Goal: Task Accomplishment & Management: Manage account settings

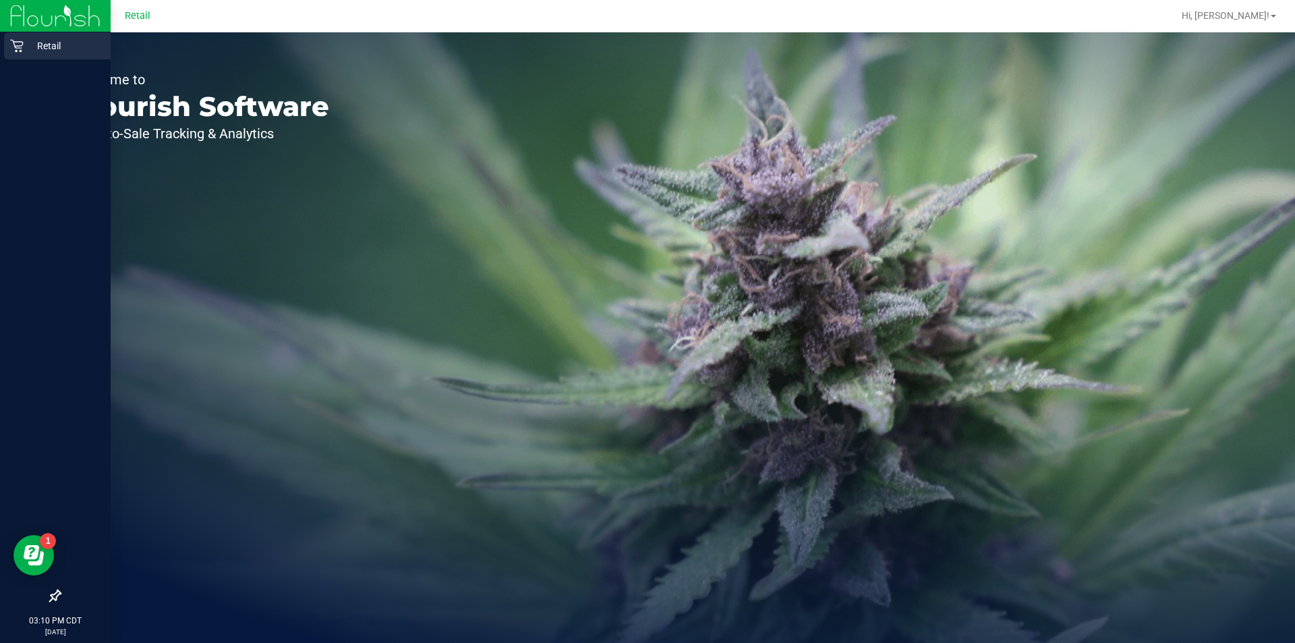
click at [27, 56] on div "Retail" at bounding box center [57, 45] width 107 height 27
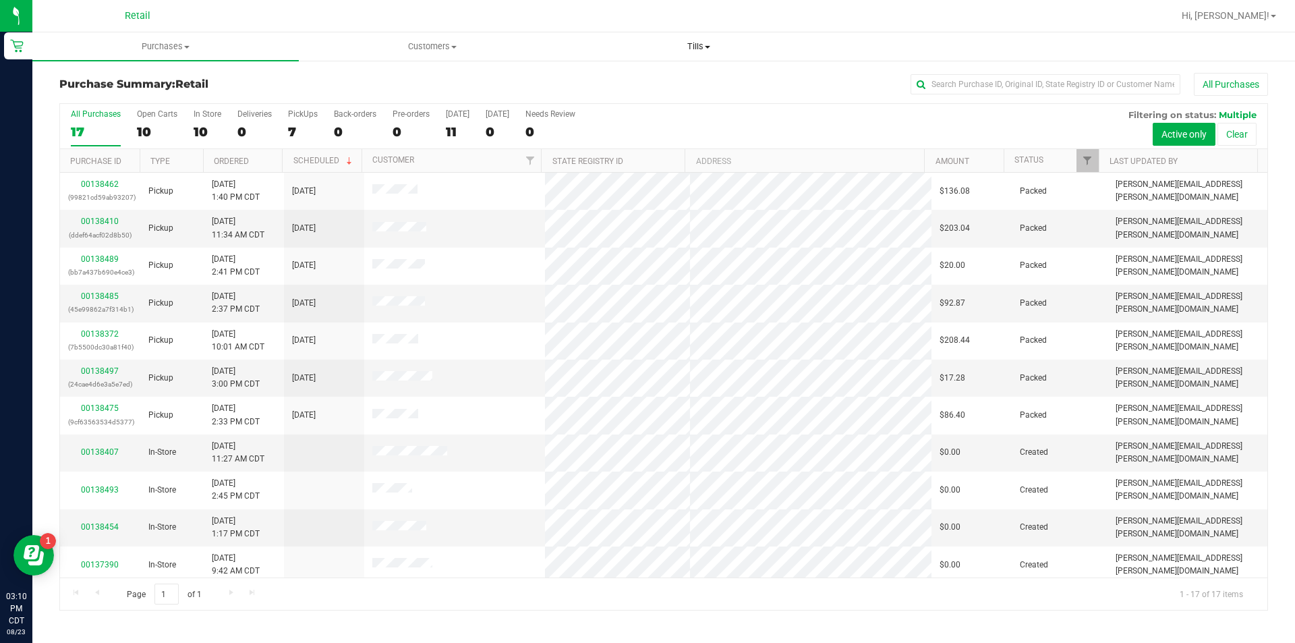
click at [713, 51] on span "Tills" at bounding box center [698, 46] width 265 height 12
click at [610, 86] on span "Manage tills" at bounding box center [610, 81] width 91 height 11
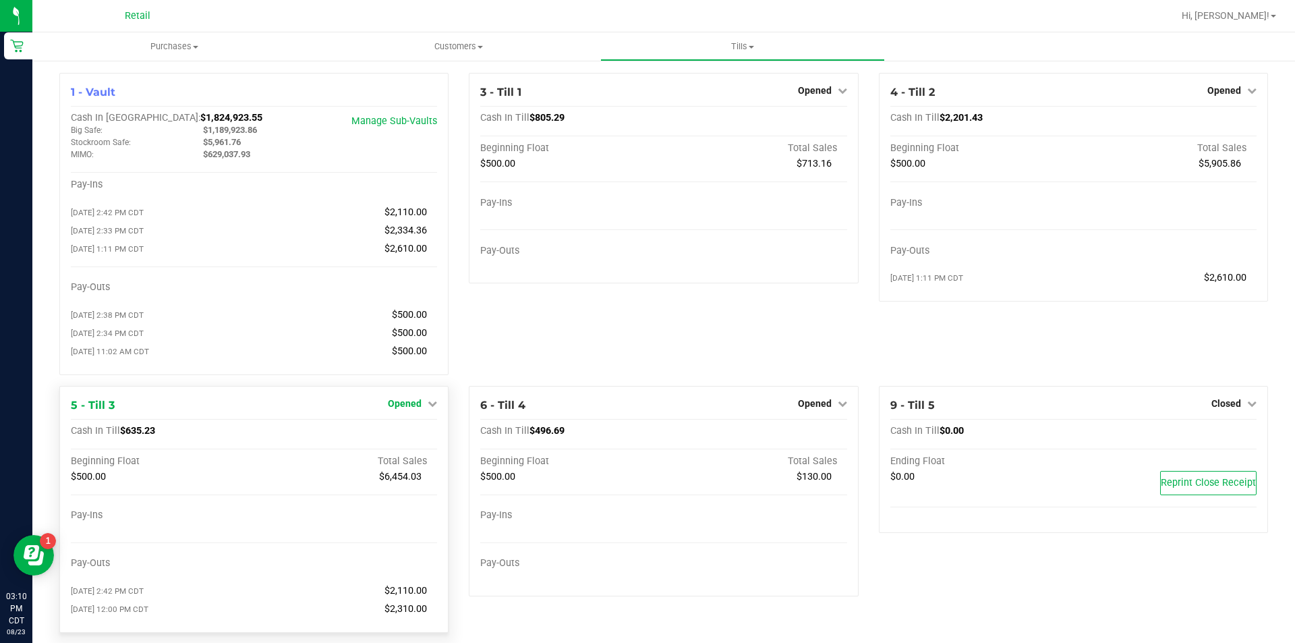
click at [428, 408] on icon at bounding box center [432, 403] width 9 height 9
click at [407, 436] on link "Close Till" at bounding box center [407, 431] width 36 height 11
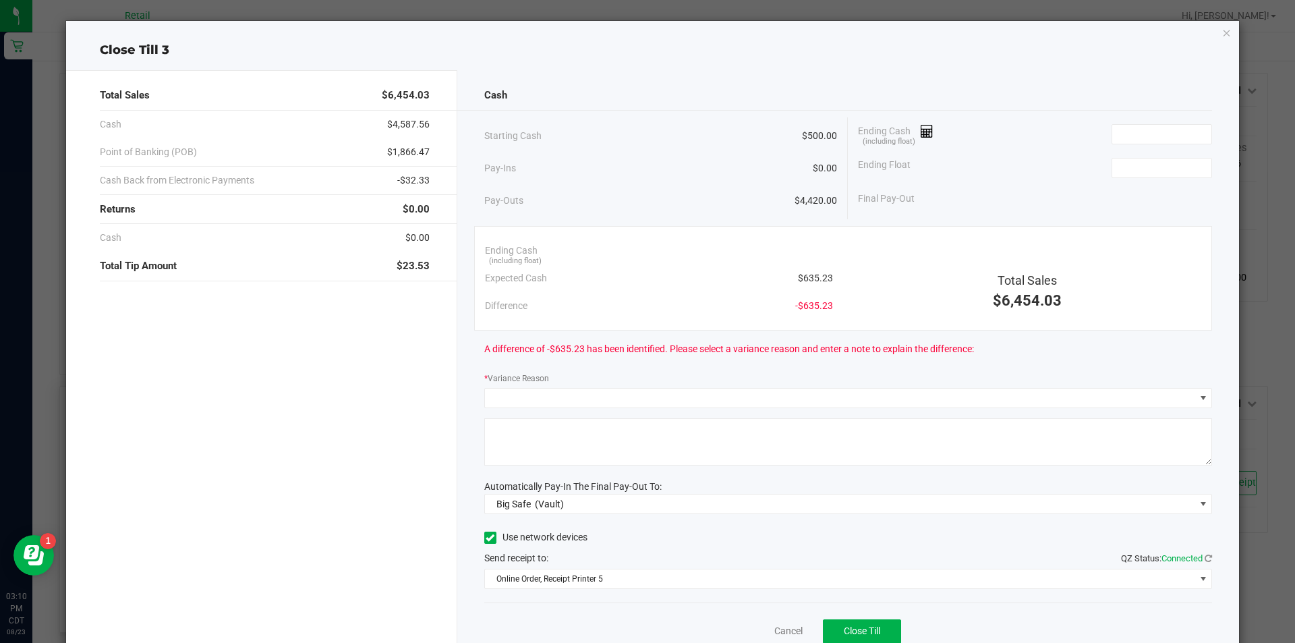
click at [1222, 34] on icon "button" at bounding box center [1226, 32] width 9 height 16
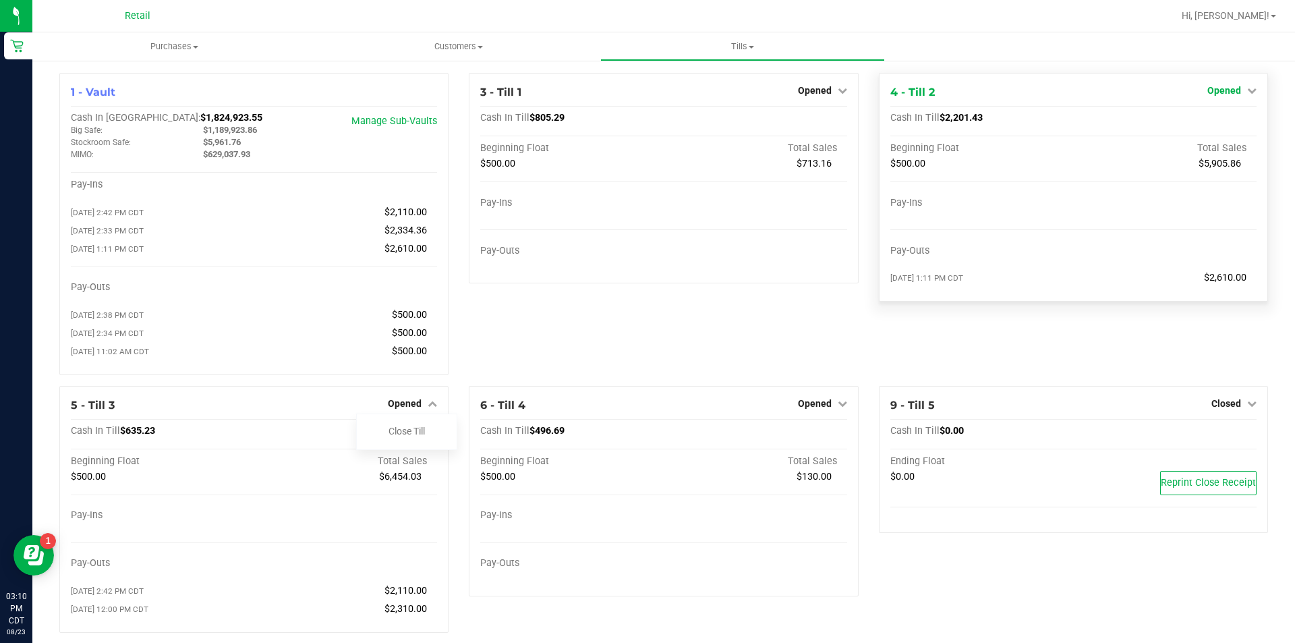
click at [1247, 94] on icon at bounding box center [1251, 90] width 9 height 9
click at [1207, 123] on link "Close Till" at bounding box center [1225, 118] width 36 height 11
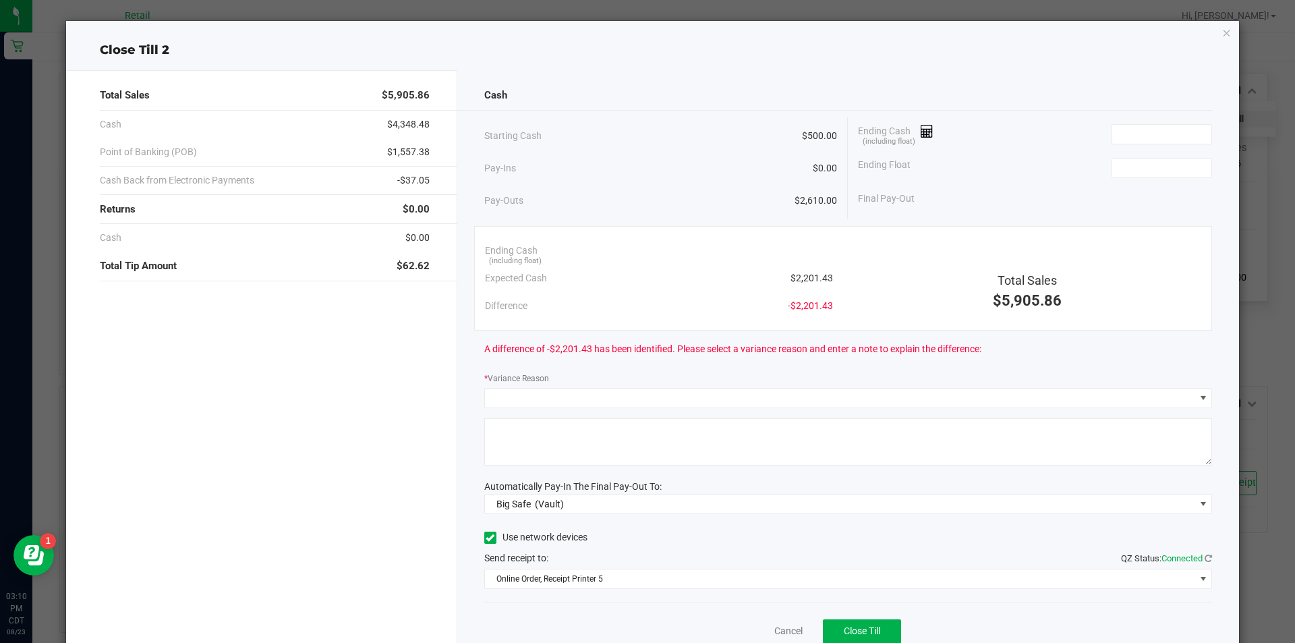
click at [1222, 34] on icon "button" at bounding box center [1226, 32] width 9 height 16
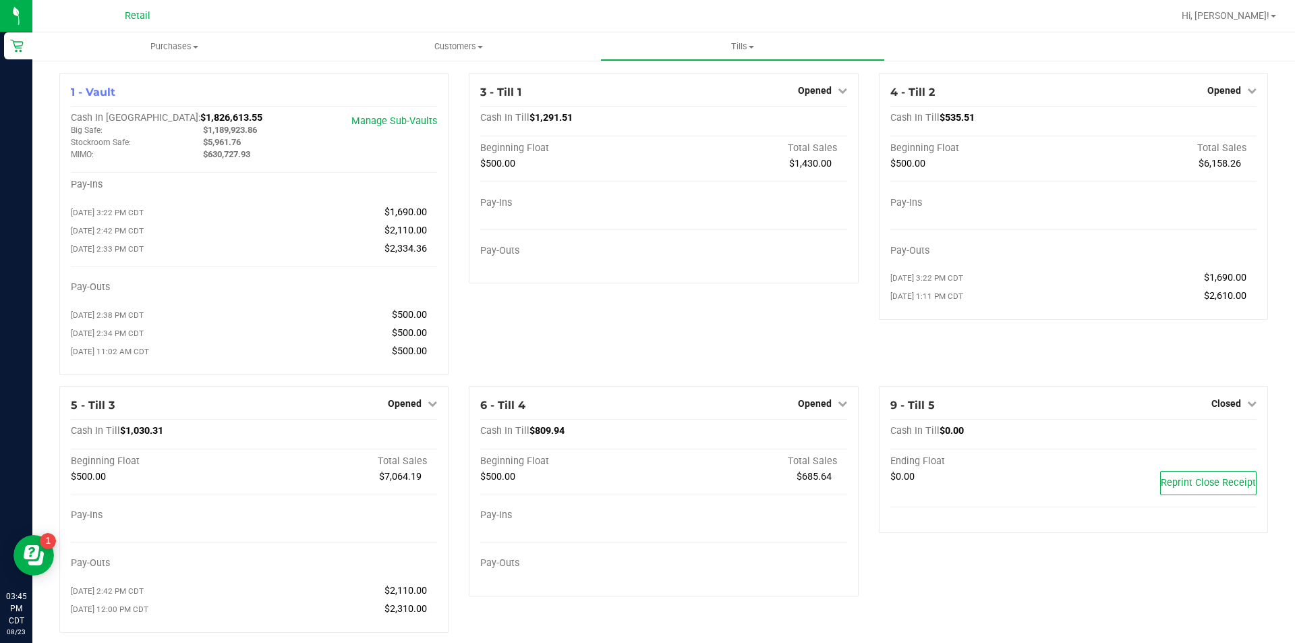
click at [430, 408] on icon at bounding box center [432, 403] width 9 height 9
click at [409, 436] on link "Close Till" at bounding box center [407, 431] width 36 height 11
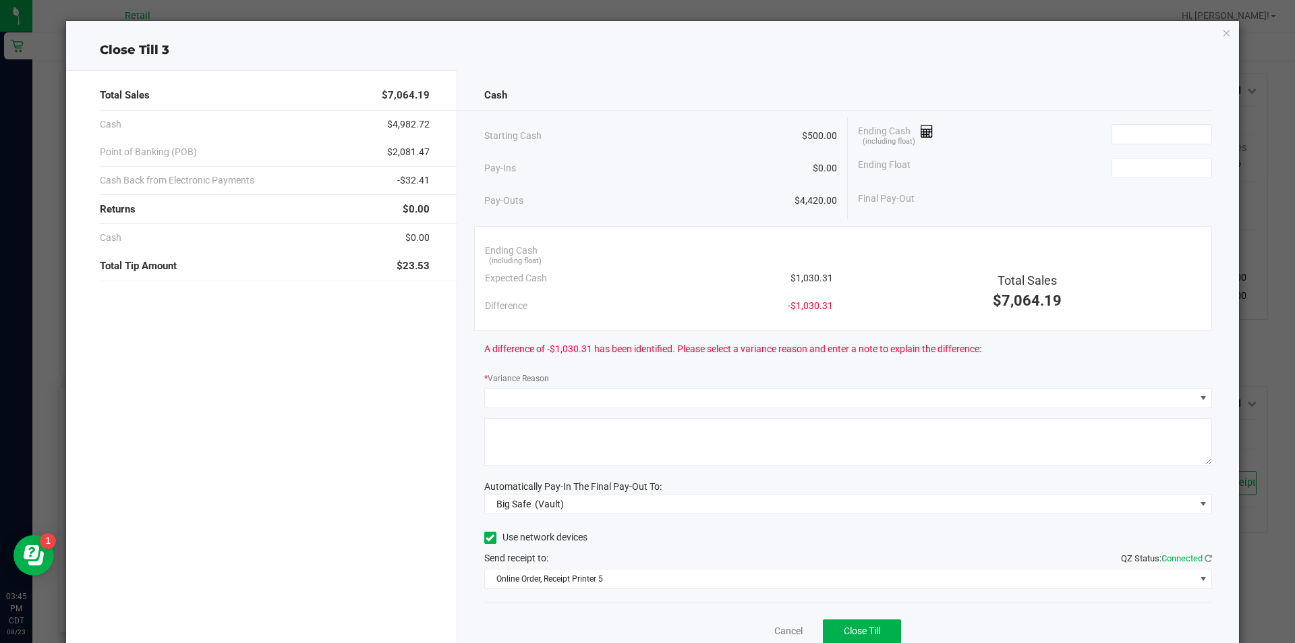
click at [1222, 40] on icon "button" at bounding box center [1226, 32] width 9 height 16
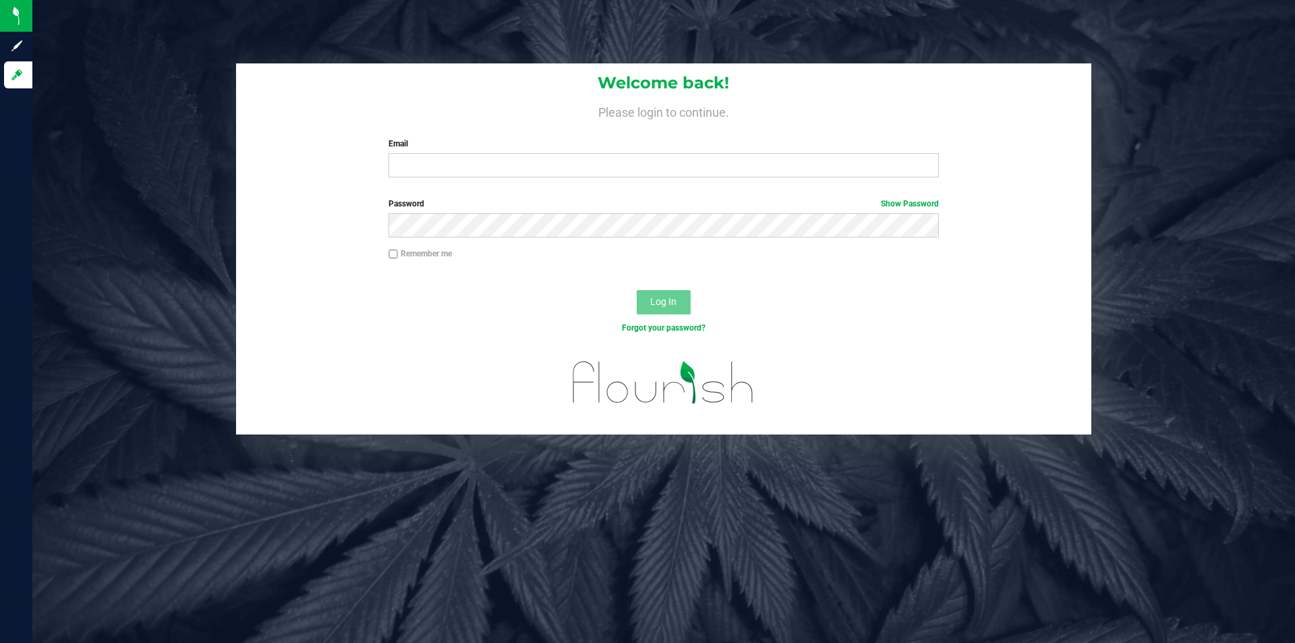
click at [425, 153] on div "Email Required Please format your email correctly." at bounding box center [663, 158] width 570 height 40
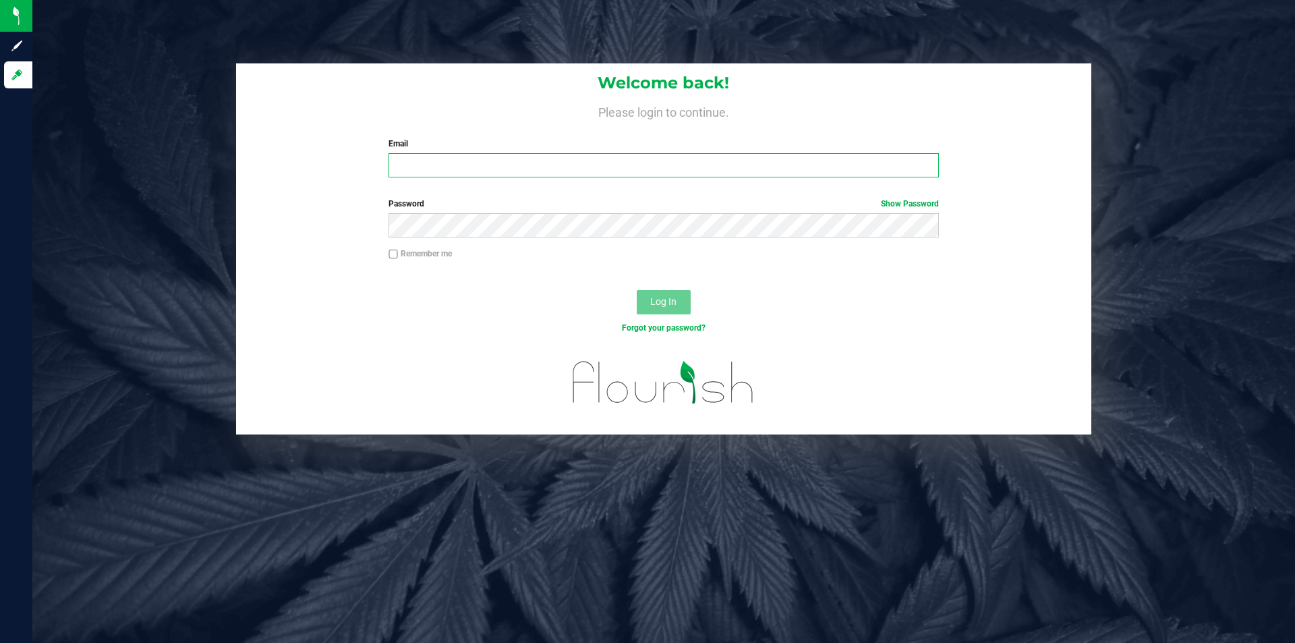
click at [432, 168] on input "Email" at bounding box center [664, 165] width 550 height 24
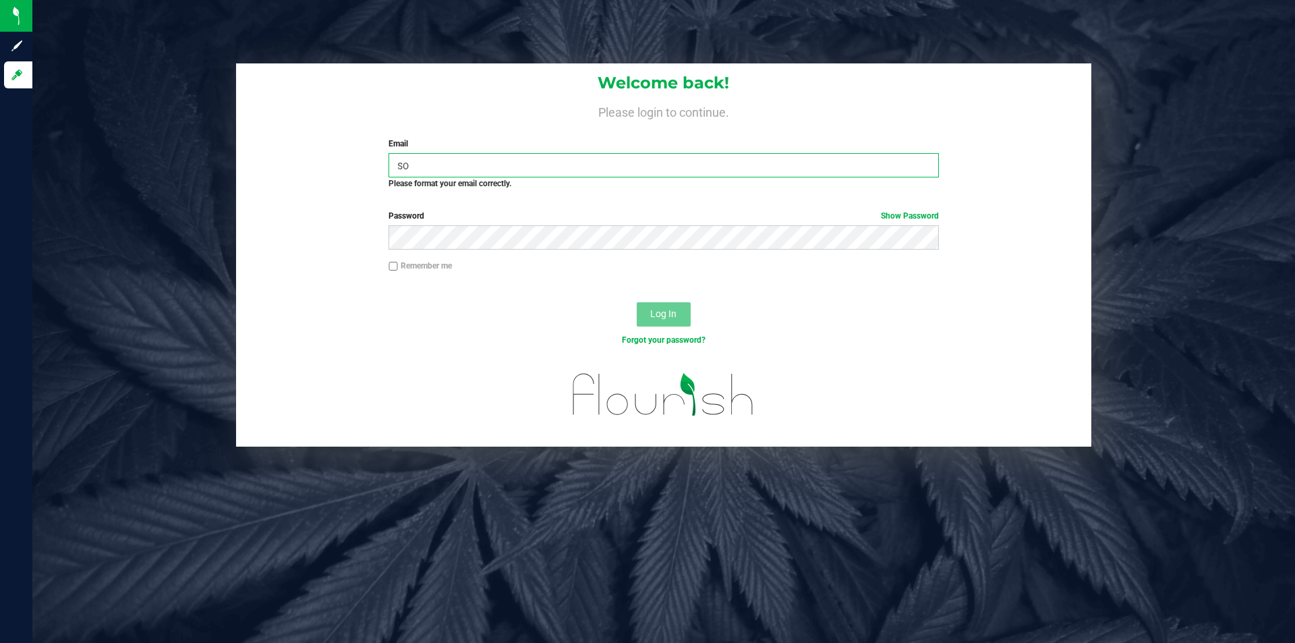
type input "sophia.julson@nativenationscannabis.com"
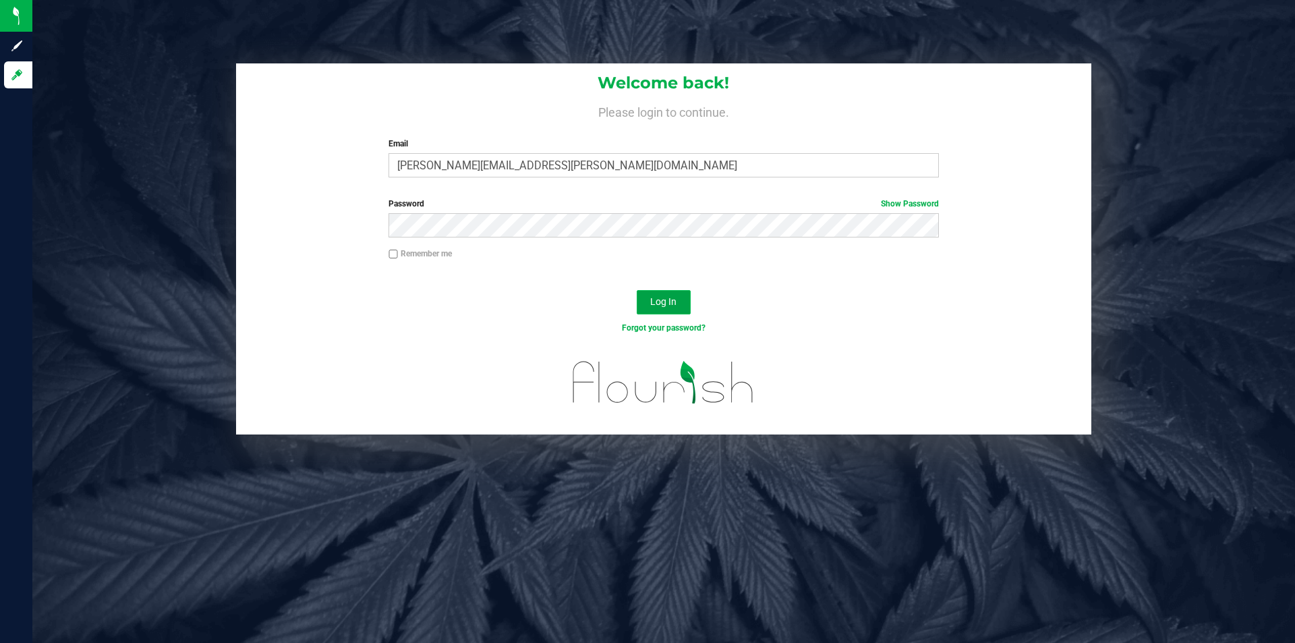
click at [662, 292] on button "Log In" at bounding box center [664, 302] width 54 height 24
